Goal: Task Accomplishment & Management: Manage account settings

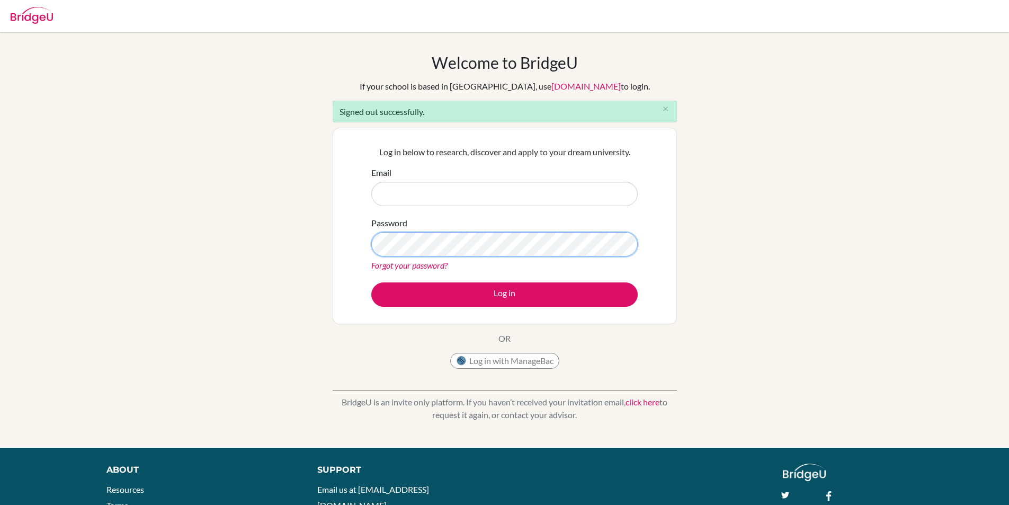
click at [237, 239] on div "Welcome to BridgeU If your school is based in China, use app.bridge-u.com.cn to…" at bounding box center [504, 240] width 1009 height 374
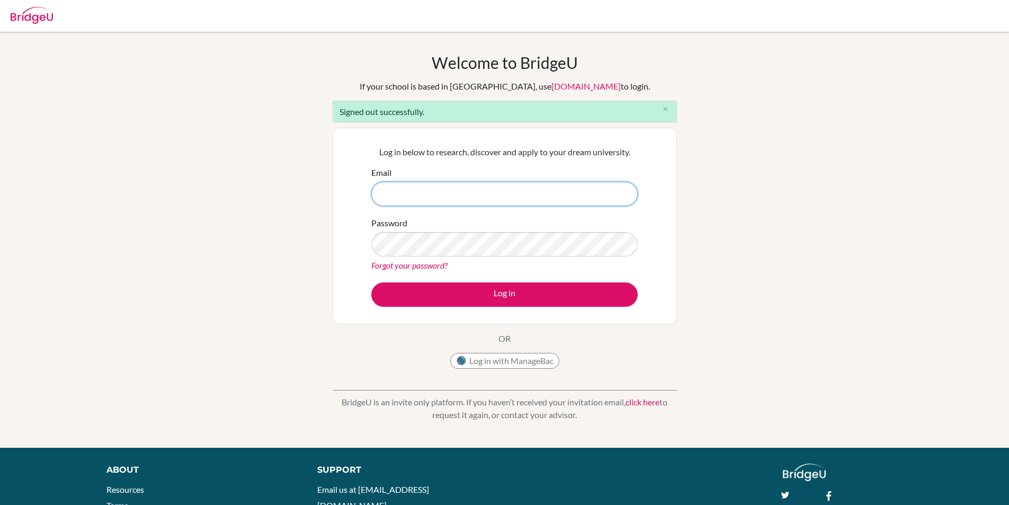
click at [496, 190] on input "Email" at bounding box center [504, 194] width 267 height 24
type input "296_uchral.j@mbo.edu.mn"
click at [371, 282] on button "Log in" at bounding box center [504, 294] width 267 height 24
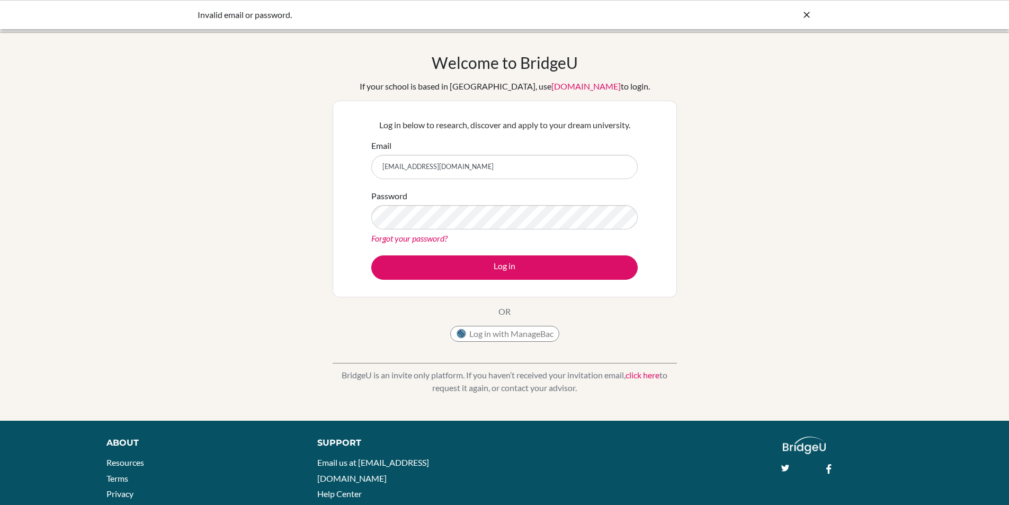
click at [401, 241] on link "Forgot your password?" at bounding box center [409, 238] width 76 height 10
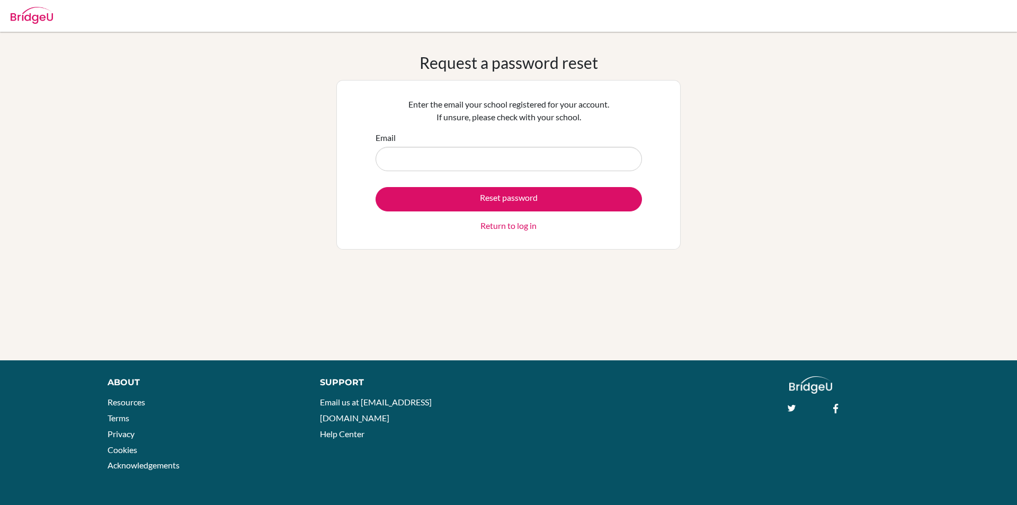
drag, startPoint x: 552, startPoint y: 159, endPoint x: 310, endPoint y: 151, distance: 242.3
click at [310, 151] on div "Request a password reset Enter the email your school registered for your accoun…" at bounding box center [508, 196] width 1017 height 286
click at [485, 163] on input "Email" at bounding box center [509, 159] width 267 height 24
drag, startPoint x: 482, startPoint y: 158, endPoint x: 380, endPoint y: 159, distance: 101.7
click at [380, 159] on input "Email" at bounding box center [509, 159] width 267 height 24
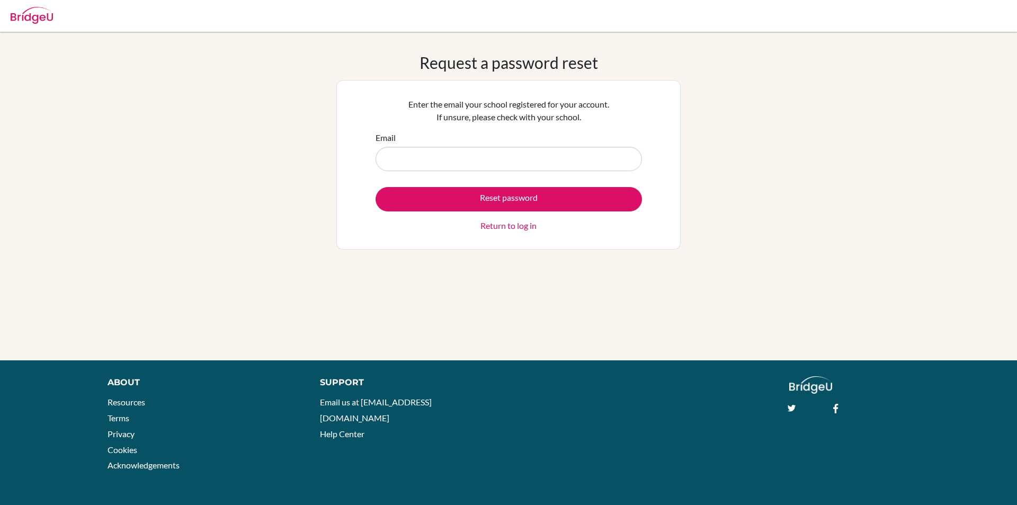
click at [471, 159] on input "Email" at bounding box center [509, 159] width 267 height 24
drag, startPoint x: 388, startPoint y: 158, endPoint x: 558, endPoint y: 183, distance: 171.3
click at [558, 183] on form "Email Reset password Return to log in" at bounding box center [509, 181] width 267 height 101
click at [495, 157] on input "Email" at bounding box center [509, 159] width 267 height 24
click at [836, 211] on div "Request a password reset Enter the email your school registered for your accoun…" at bounding box center [508, 196] width 1017 height 286
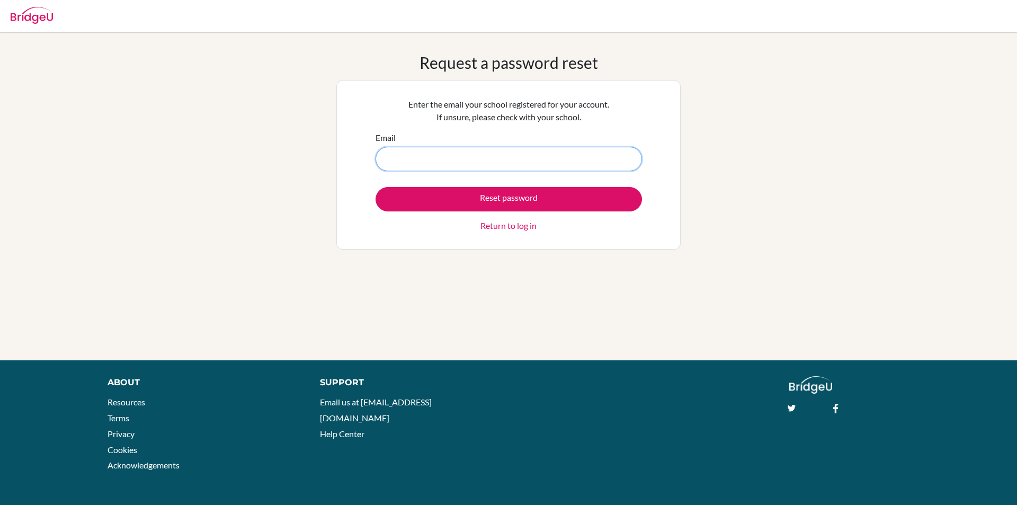
click at [561, 160] on input "Email" at bounding box center [509, 159] width 267 height 24
type input "296_uchral.j@mbo.edu.mn"
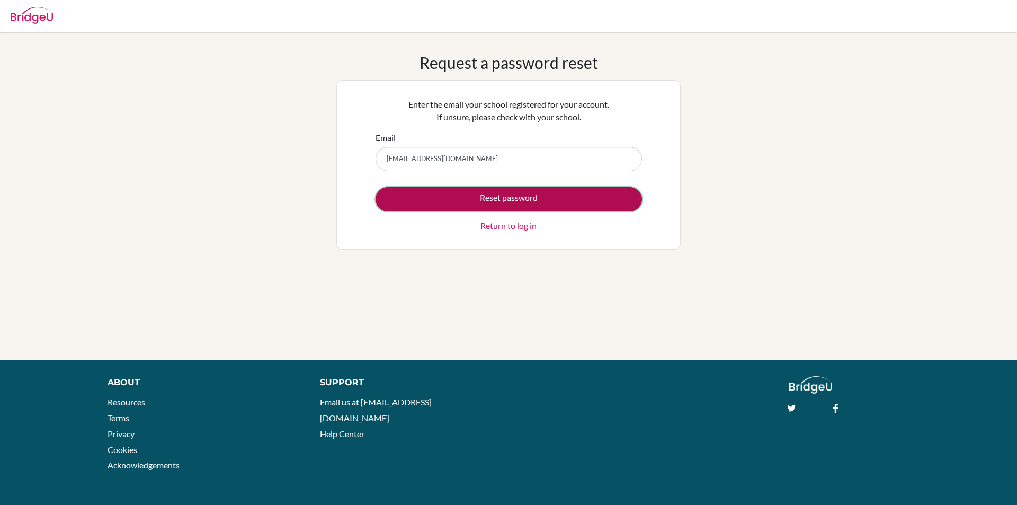
click at [507, 197] on button "Reset password" at bounding box center [509, 199] width 267 height 24
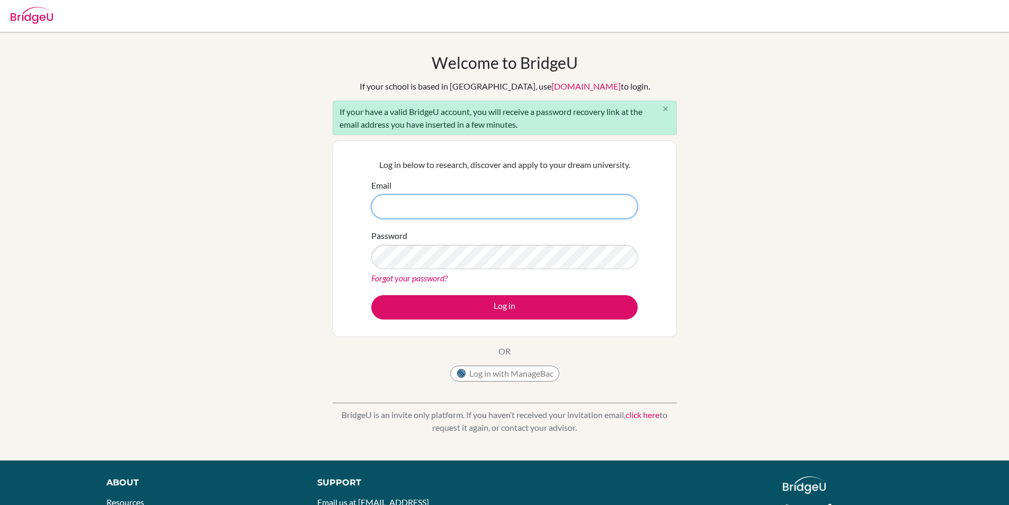
type input "[PERSON_NAME][EMAIL_ADDRESS][DOMAIN_NAME]"
click at [666, 109] on icon "close" at bounding box center [666, 109] width 8 height 8
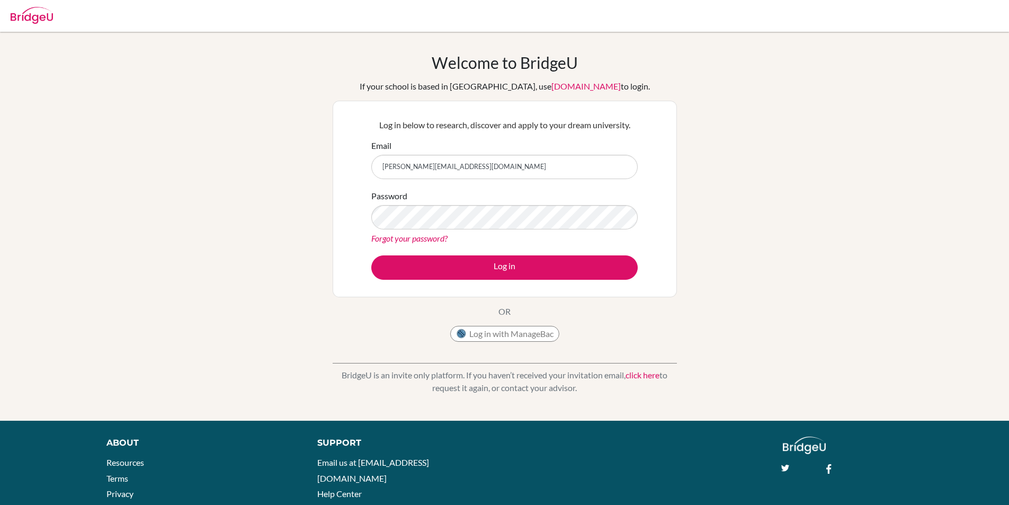
click at [666, 109] on div "Log in below to research, discover and apply to your dream university. Email [P…" at bounding box center [505, 199] width 344 height 197
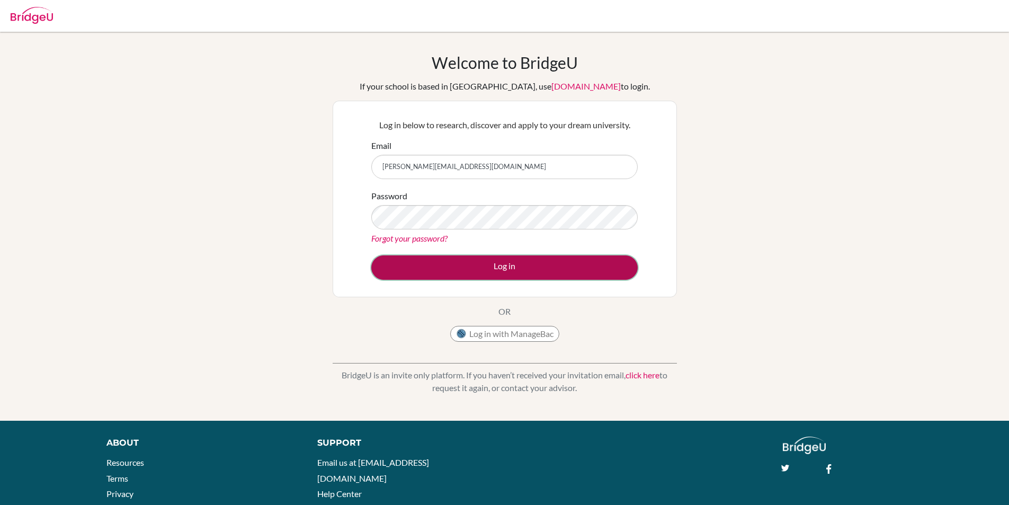
click at [541, 271] on button "Log in" at bounding box center [504, 267] width 267 height 24
